Goal: Transaction & Acquisition: Purchase product/service

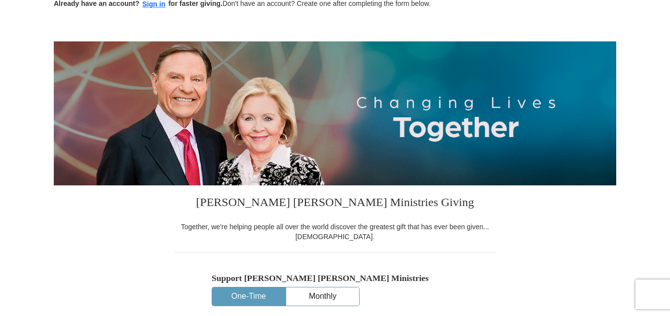
scroll to position [65, 0]
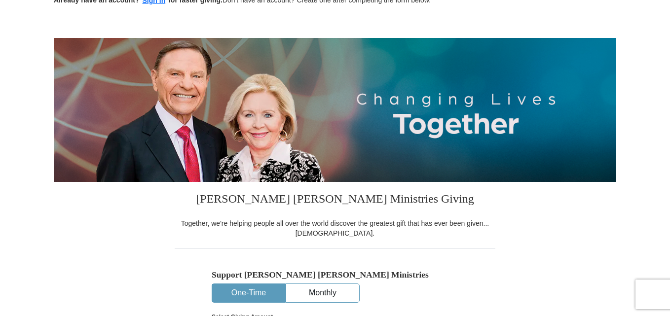
drag, startPoint x: 672, startPoint y: 39, endPoint x: 674, endPoint y: 58, distance: 18.8
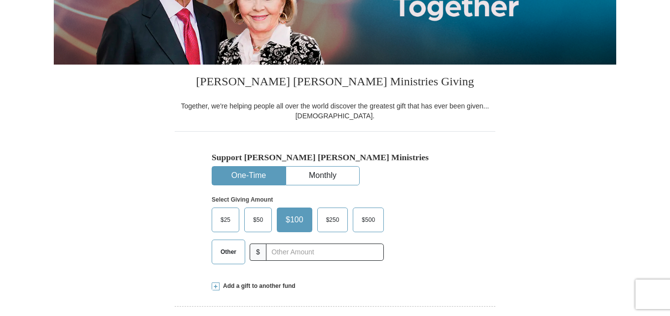
scroll to position [209, 0]
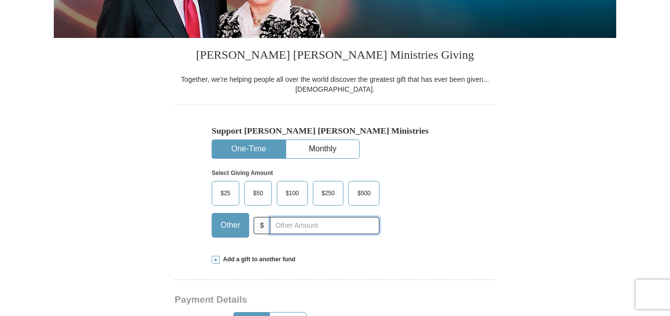
click at [328, 226] on input "text" at bounding box center [325, 225] width 110 height 17
type input "3"
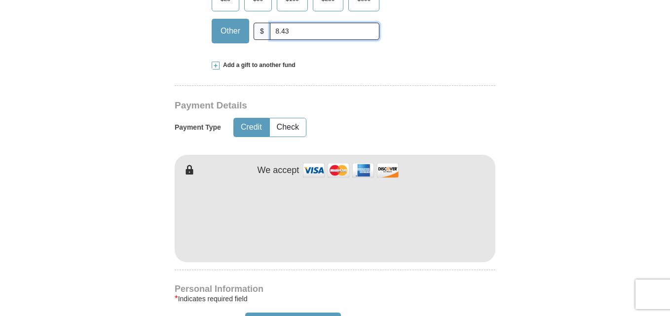
scroll to position [406, 0]
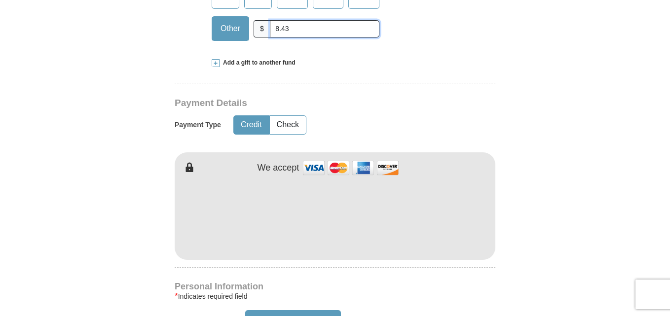
type input "8.43"
type input "Frank"
type input "Williams"
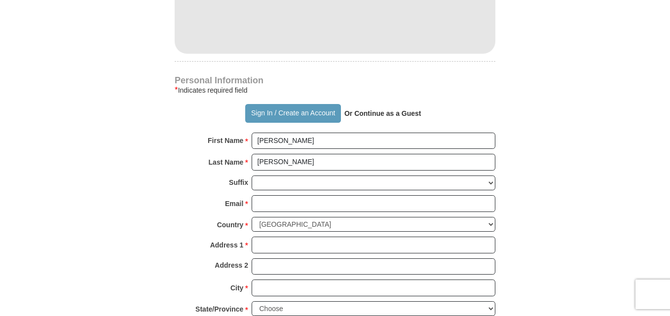
scroll to position [557, 0]
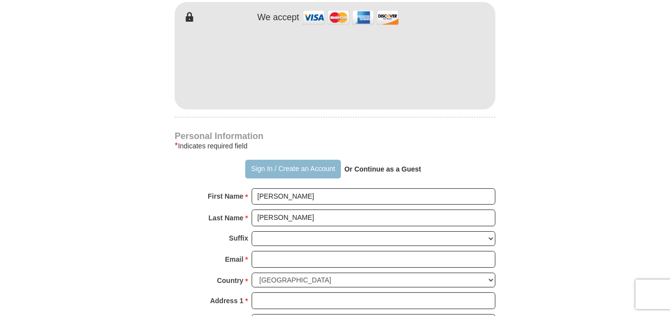
click at [308, 168] on button "Sign In / Create an Account" at bounding box center [292, 169] width 95 height 19
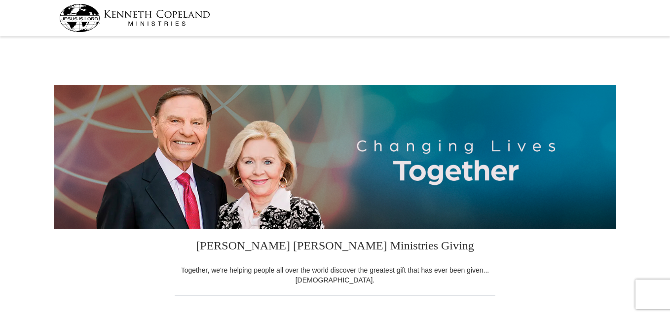
select select "GA"
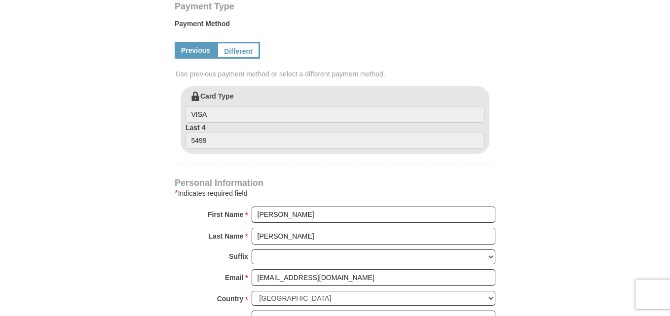
scroll to position [495, 0]
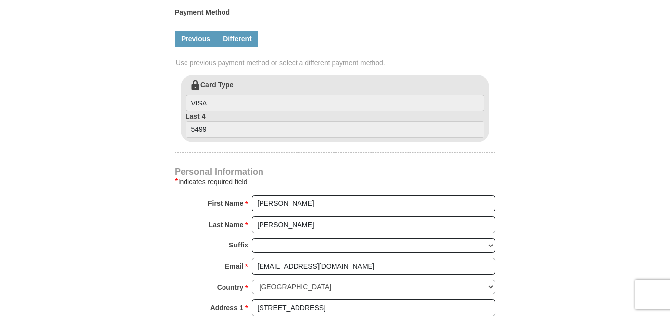
click at [242, 40] on link "Different" at bounding box center [237, 39] width 41 height 17
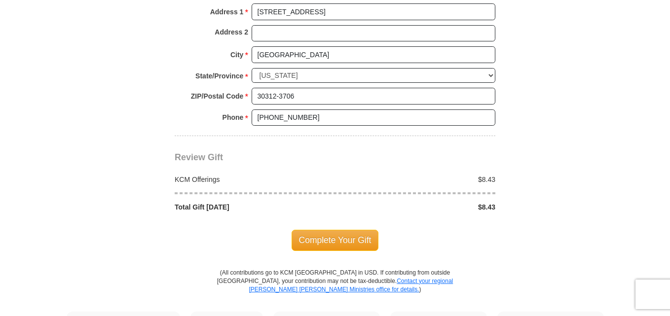
scroll to position [894, 0]
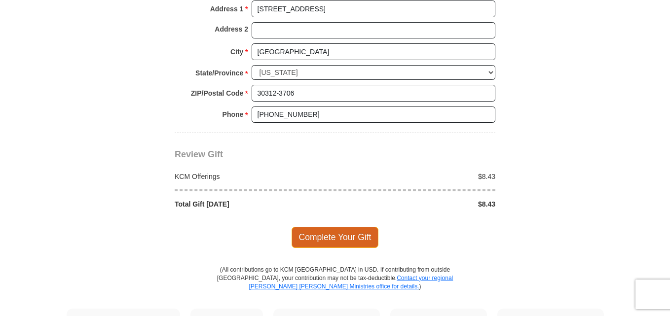
click at [362, 241] on span "Complete Your Gift" at bounding box center [335, 237] width 87 height 21
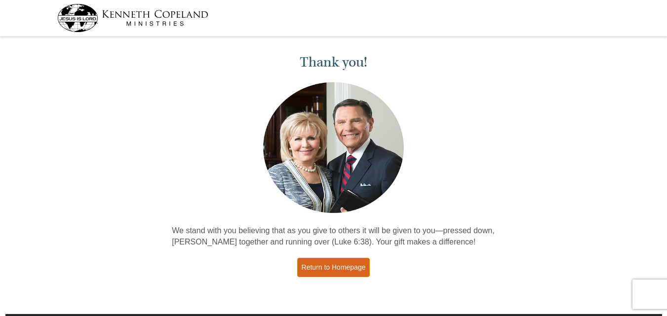
click at [354, 267] on link "Return to Homepage" at bounding box center [333, 267] width 73 height 19
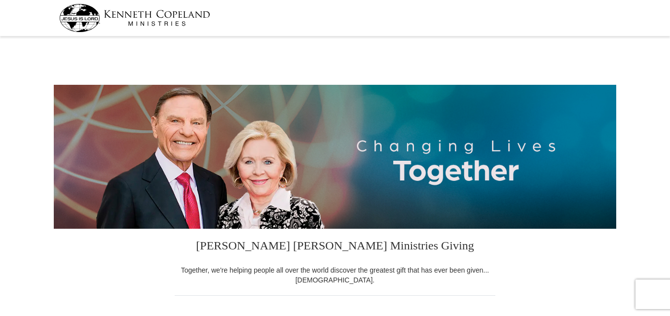
select select "GA"
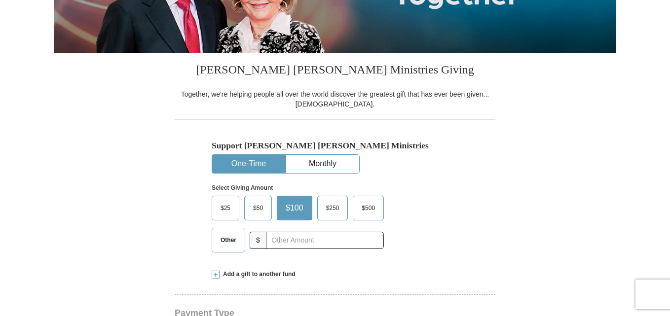
scroll to position [180, 0]
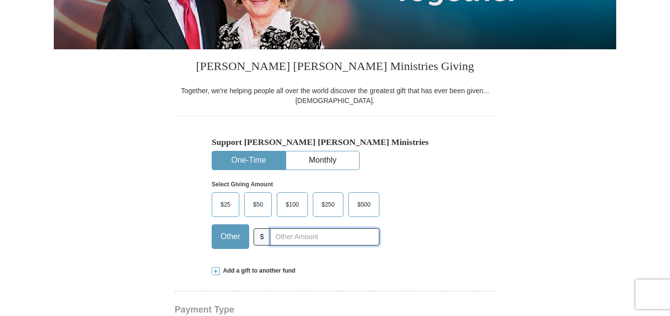
click at [291, 242] on input "text" at bounding box center [325, 237] width 110 height 17
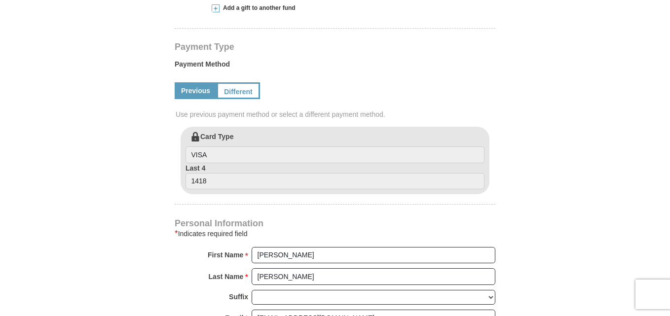
scroll to position [448, 0]
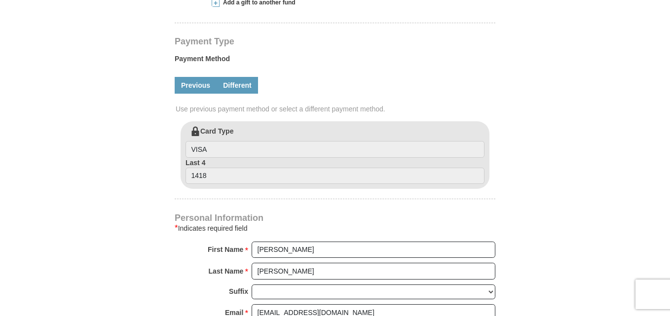
type input "3.43"
click at [246, 87] on link "Different" at bounding box center [237, 85] width 41 height 17
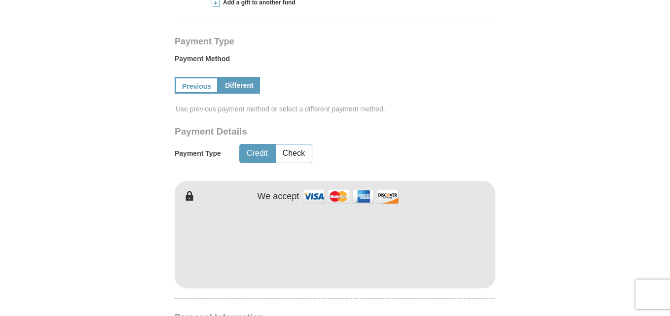
click at [518, 258] on form "Kenneth Copeland Ministries Giving Together, we're helping people all over the …" at bounding box center [335, 172] width 563 height 1163
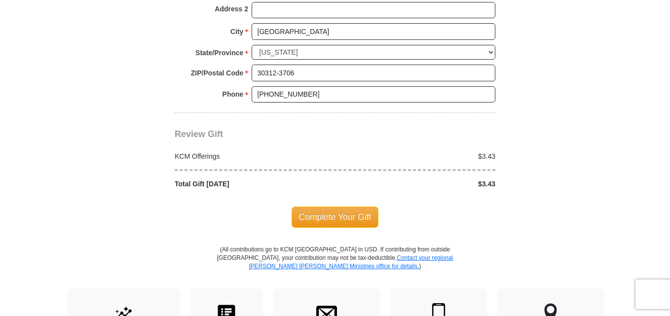
scroll to position [917, 0]
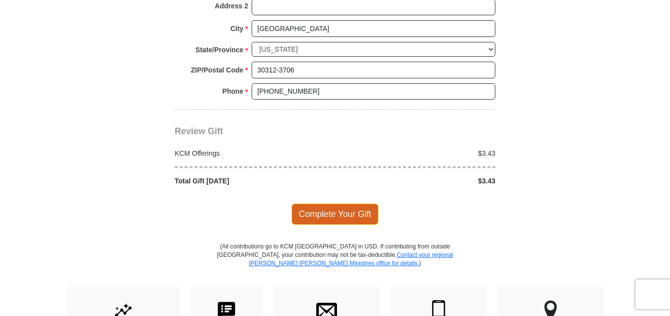
click at [352, 220] on span "Complete Your Gift" at bounding box center [335, 214] width 87 height 21
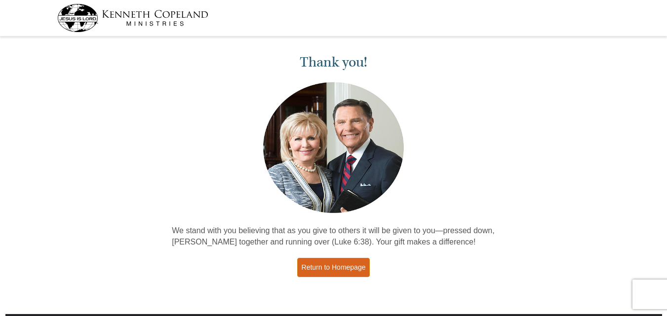
click at [349, 268] on link "Return to Homepage" at bounding box center [333, 267] width 73 height 19
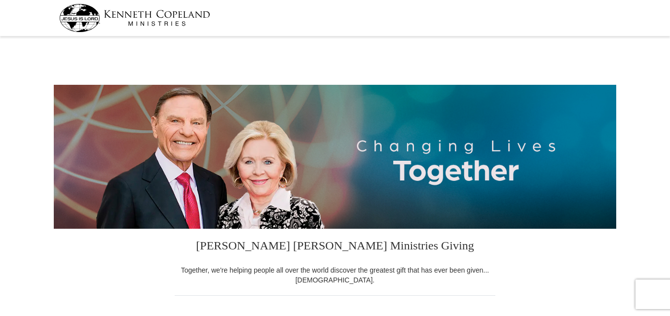
select select "GA"
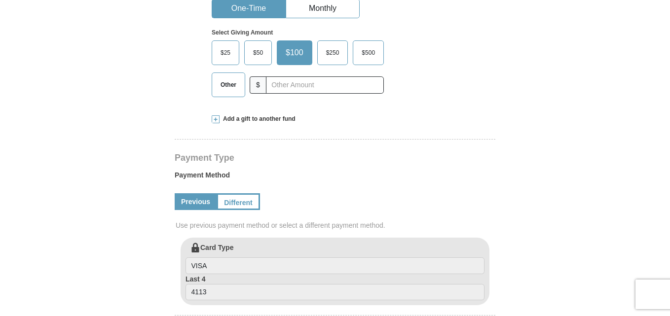
scroll to position [282, 0]
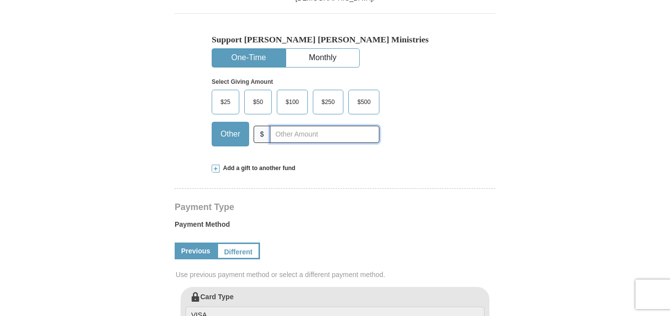
click at [327, 135] on input "text" at bounding box center [325, 134] width 110 height 17
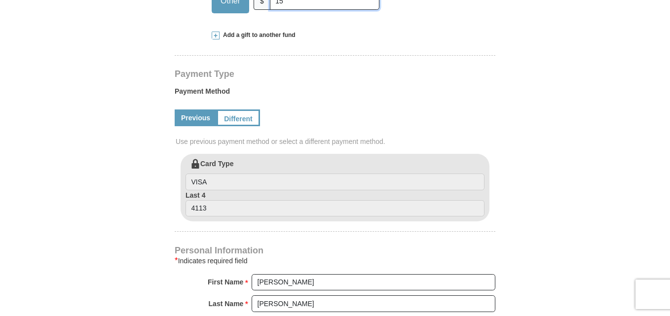
scroll to position [419, 0]
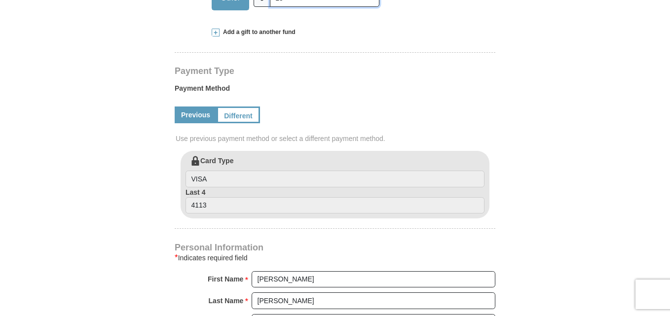
type input "15"
click at [308, 164] on label "Card Type VISA" at bounding box center [335, 172] width 299 height 32
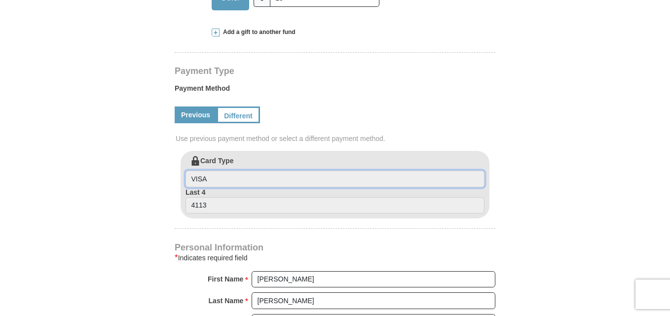
click at [308, 171] on input "VISA" at bounding box center [335, 179] width 299 height 17
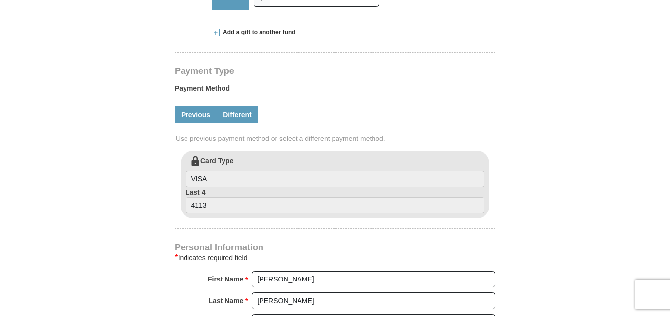
click at [249, 115] on link "Different" at bounding box center [237, 115] width 41 height 17
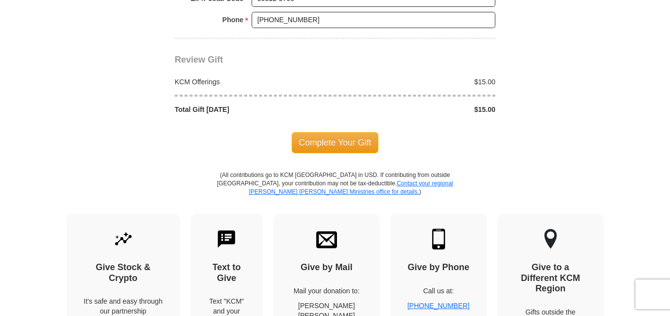
scroll to position [995, 0]
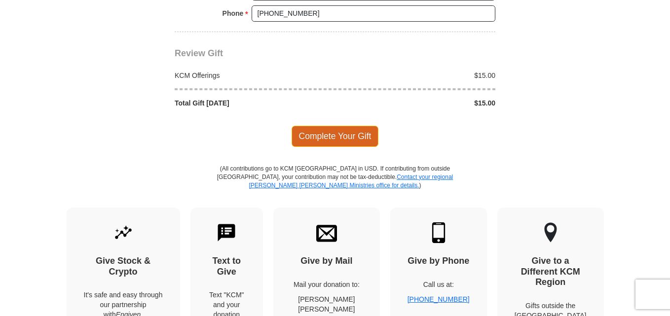
click at [357, 137] on span "Complete Your Gift" at bounding box center [335, 136] width 87 height 21
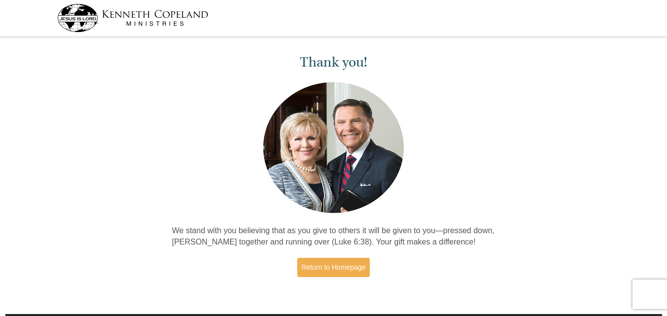
click at [562, 64] on div "Thank you! We stand with you believing that as you give to others it will be gi…" at bounding box center [333, 166] width 667 height 255
click at [510, 14] on div at bounding box center [333, 18] width 552 height 36
